Goal: Find contact information: Find contact information

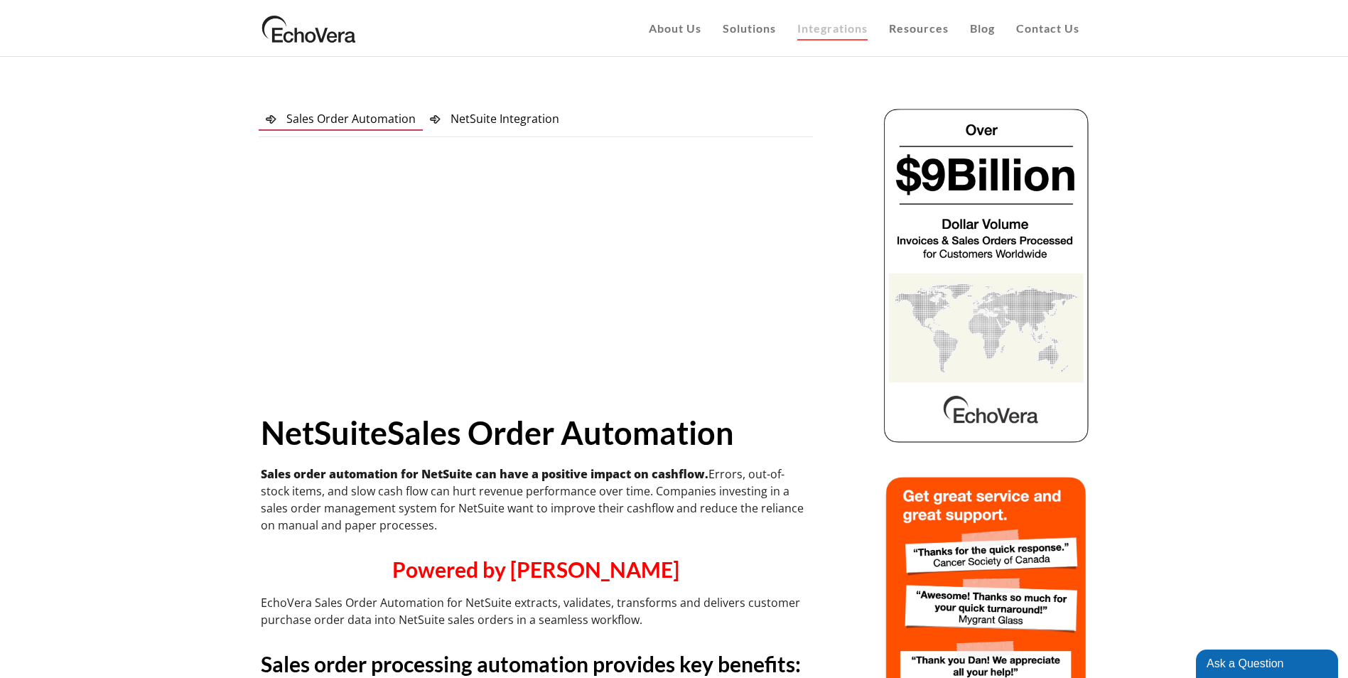
click at [1054, 26] on span "Contact Us" at bounding box center [1047, 27] width 63 height 13
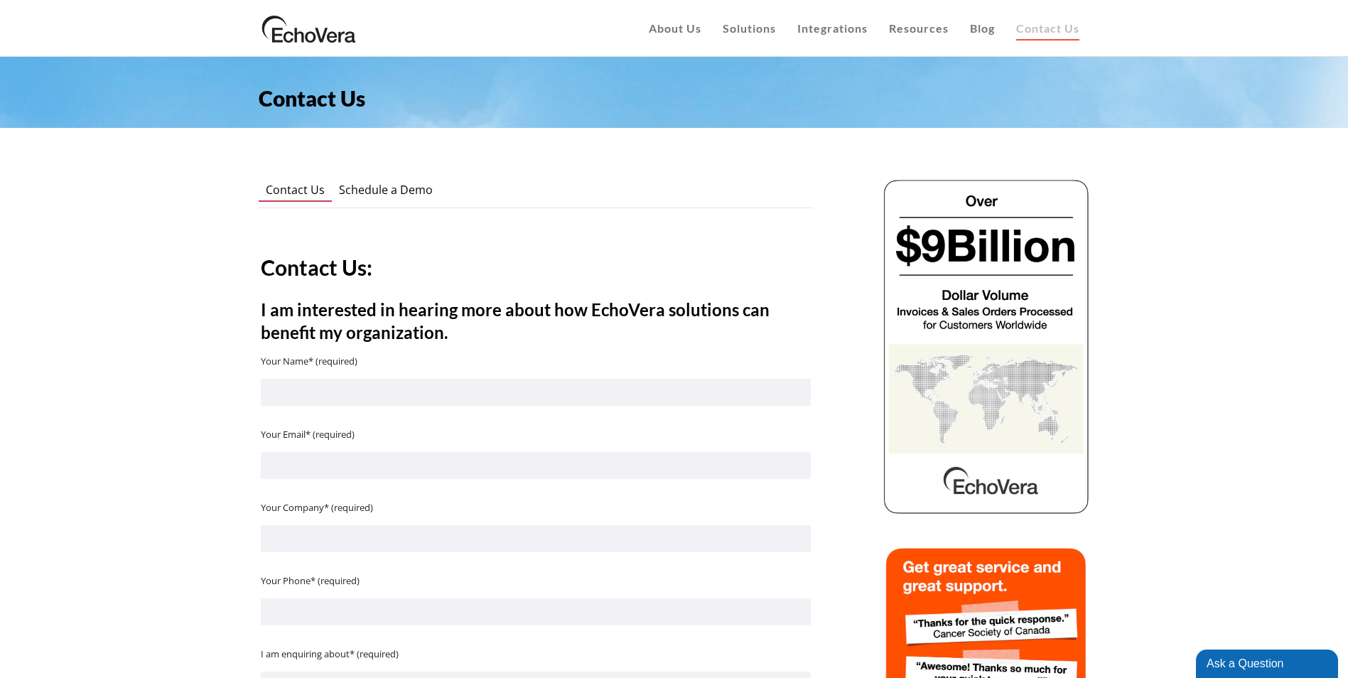
click at [683, 29] on span "About Us" at bounding box center [675, 27] width 53 height 13
